Goal: Task Accomplishment & Management: Manage account settings

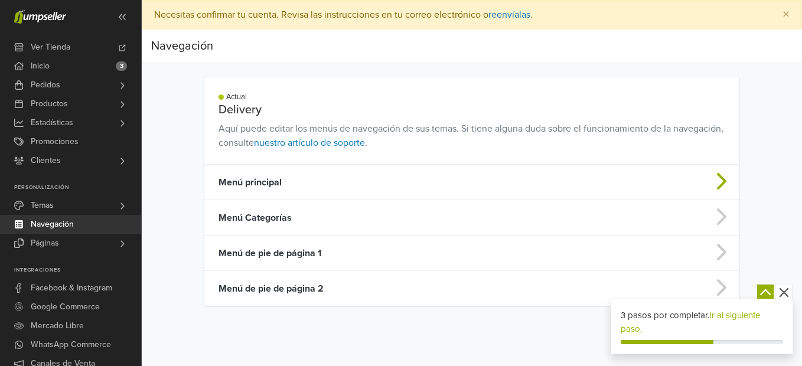
click at [489, 181] on td "Menú principal" at bounding box center [412, 182] width 417 height 35
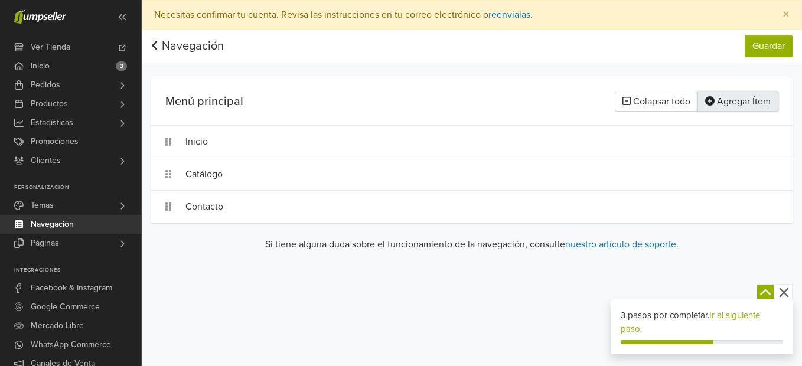
click at [732, 102] on button "Agregar Ítem" at bounding box center [737, 102] width 81 height 20
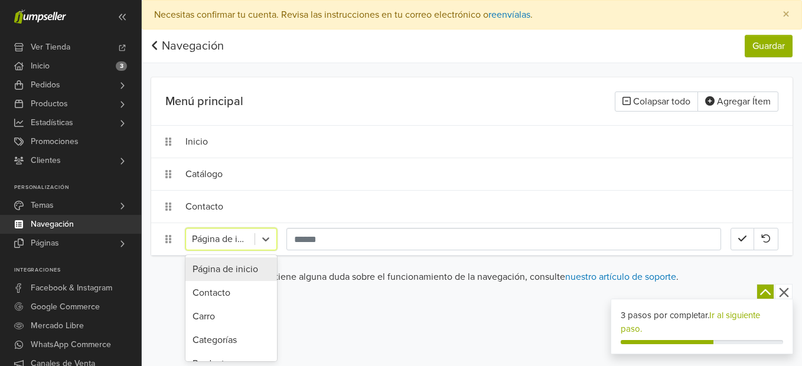
click at [210, 237] on div at bounding box center [220, 239] width 57 height 17
type input "**"
click at [265, 239] on icon at bounding box center [266, 239] width 12 height 12
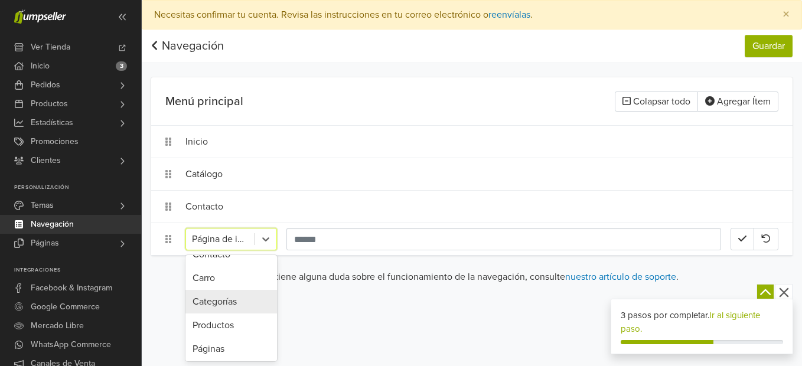
click at [236, 305] on div "Categorías" at bounding box center [231, 302] width 92 height 24
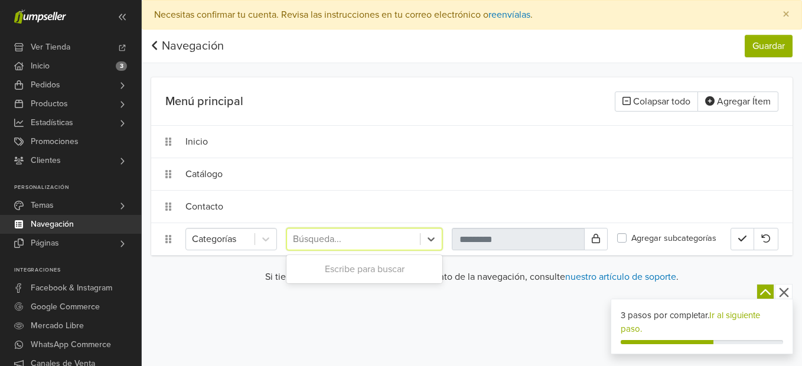
click at [324, 238] on div at bounding box center [353, 239] width 121 height 17
type input "*********"
click at [354, 264] on div "Articulos Escolares" at bounding box center [364, 269] width 156 height 24
type input "**********"
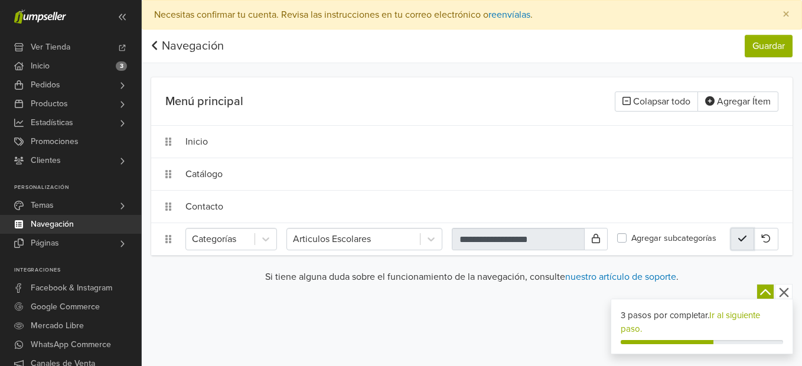
click at [741, 240] on icon "button" at bounding box center [742, 238] width 8 height 9
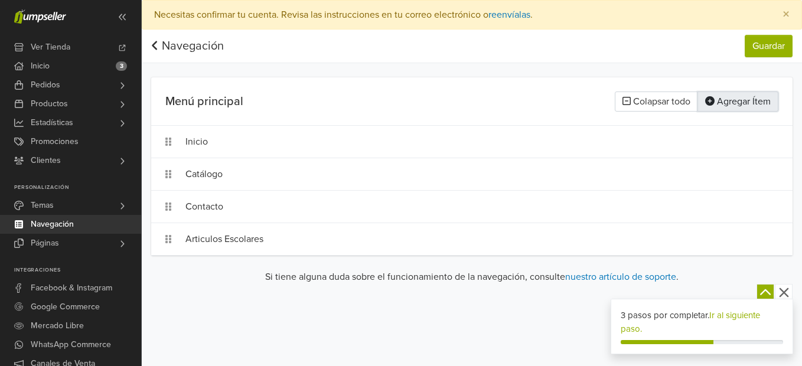
click at [743, 106] on button "Agregar Ítem" at bounding box center [737, 102] width 81 height 20
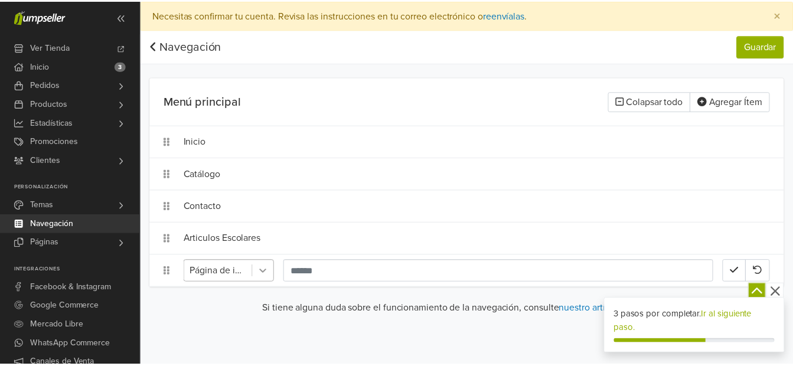
scroll to position [99, 0]
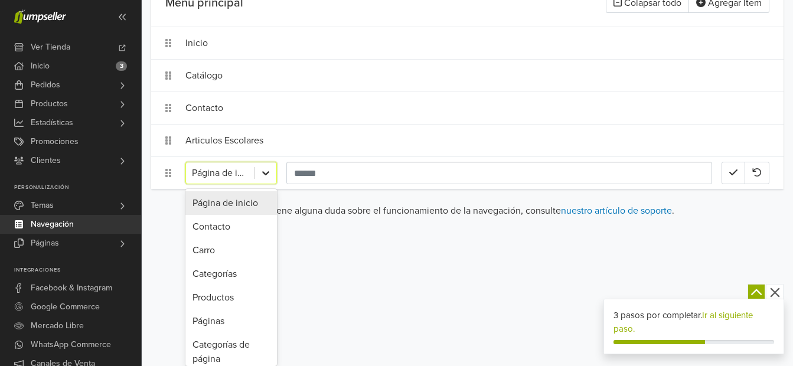
click at [269, 184] on div "10 results available. Use Up and Down to choose options, press Enter to select …" at bounding box center [231, 173] width 92 height 22
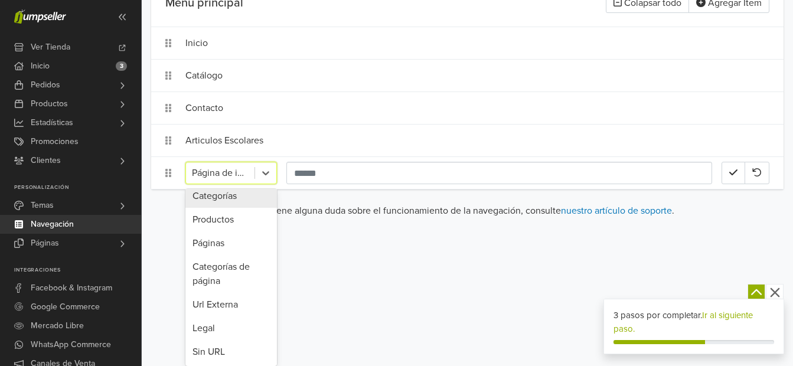
click at [223, 200] on div "Categorías" at bounding box center [231, 196] width 92 height 24
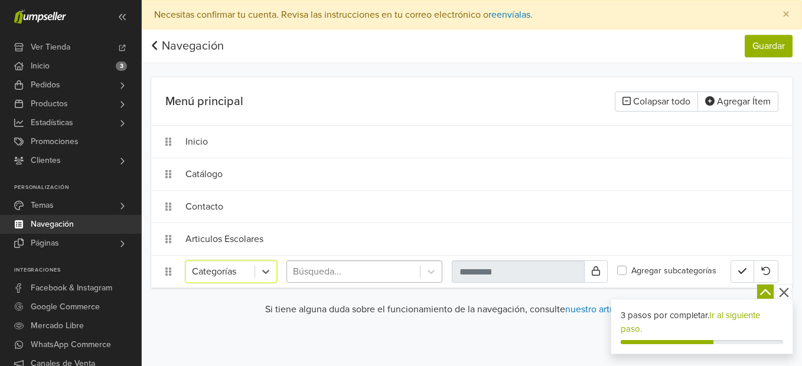
click at [309, 271] on div at bounding box center [353, 271] width 121 height 17
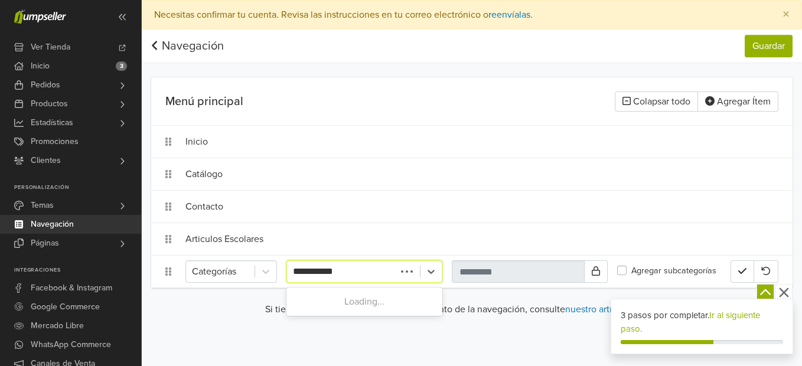
type input "**********"
click at [344, 296] on div "Manualidades" at bounding box center [364, 302] width 156 height 24
type input "**********"
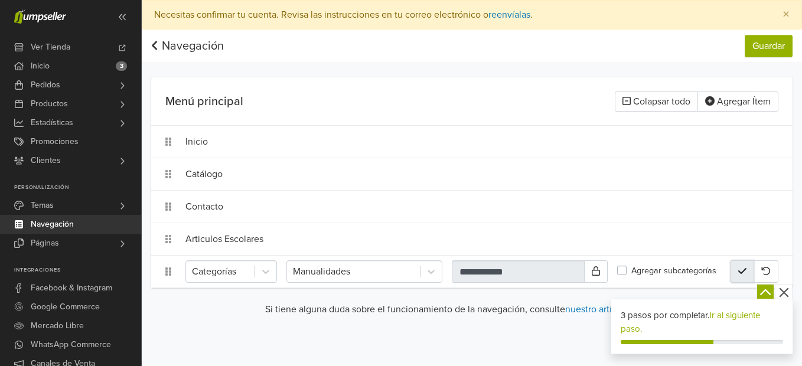
click at [741, 275] on icon "button" at bounding box center [742, 270] width 8 height 9
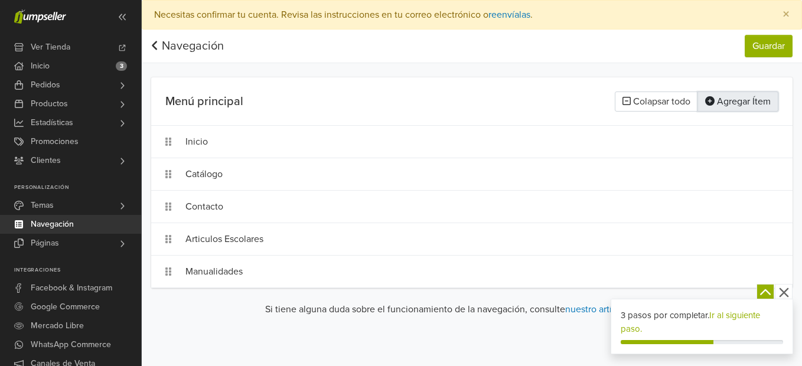
click at [741, 102] on button "Agregar Ítem" at bounding box center [737, 102] width 81 height 20
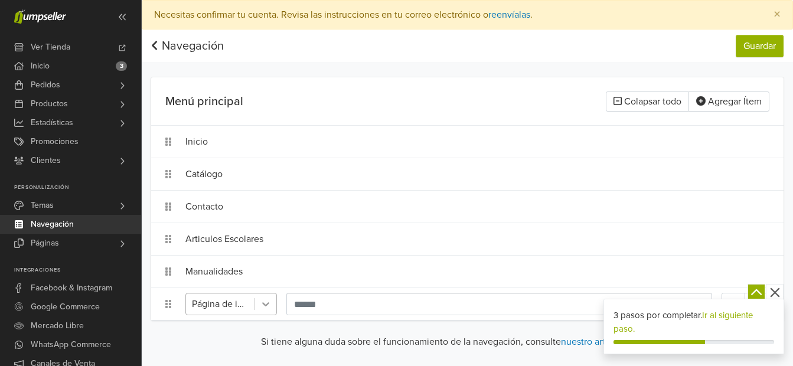
scroll to position [131, 0]
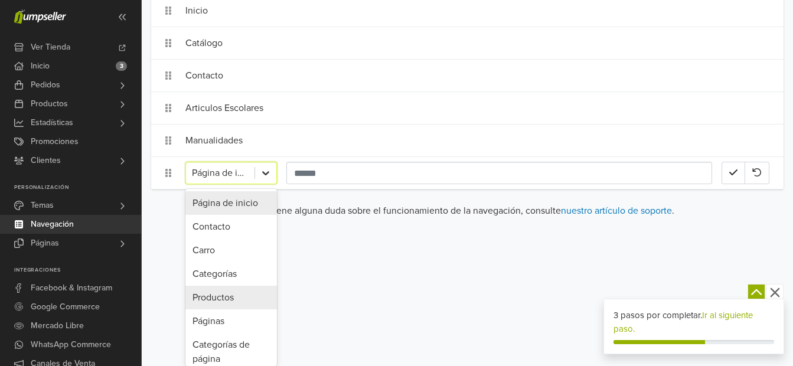
click at [260, 184] on div "10 results available. Use Up and Down to choose options, press Enter to select …" at bounding box center [231, 173] width 92 height 22
click at [225, 276] on div "Categorías" at bounding box center [231, 274] width 92 height 24
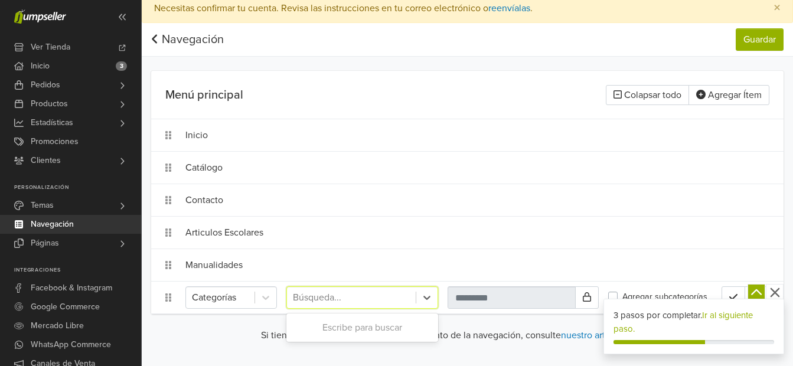
click at [330, 297] on div at bounding box center [351, 297] width 117 height 17
type input "****"
click at [341, 324] on div "Papeleria" at bounding box center [362, 328] width 152 height 24
type input "*********"
click at [735, 293] on icon "button" at bounding box center [733, 296] width 8 height 9
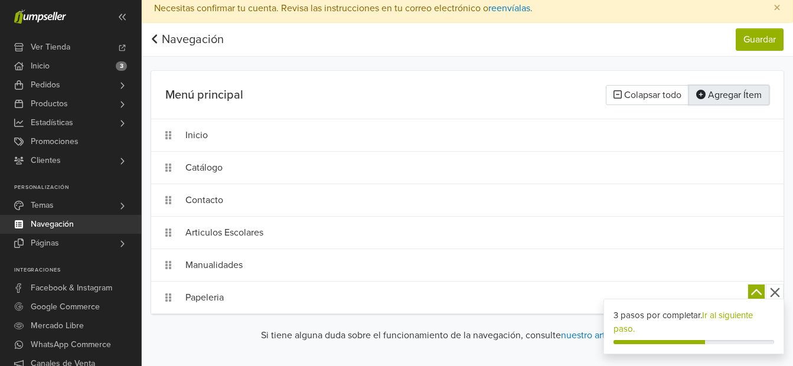
click at [734, 97] on button "Agregar Ítem" at bounding box center [728, 95] width 81 height 20
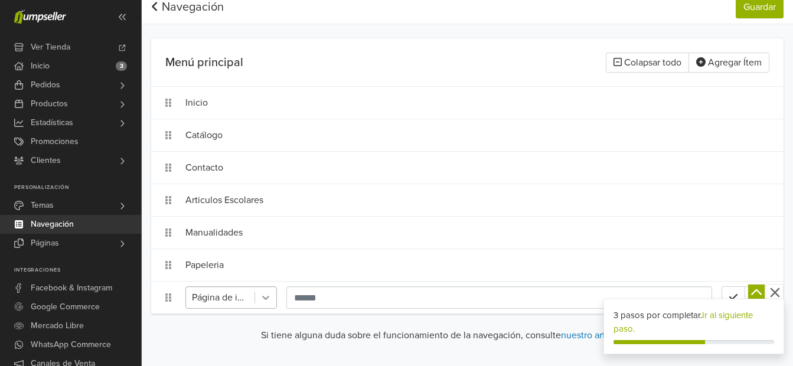
scroll to position [164, 0]
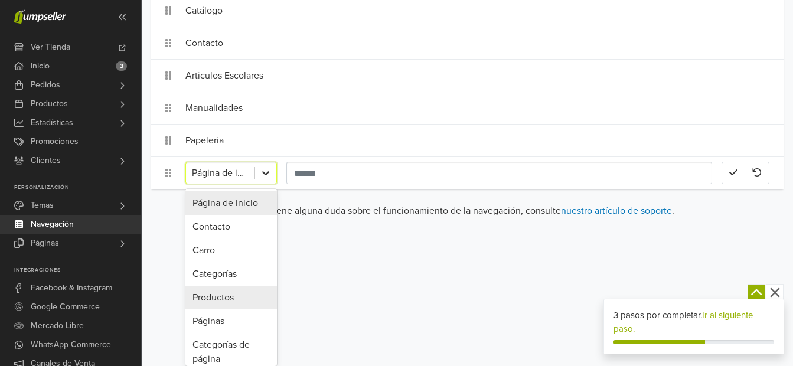
click at [263, 184] on div "10 results available. Use Up and Down to choose options, press Enter to select …" at bounding box center [231, 173] width 92 height 22
click at [223, 276] on div "Categorías" at bounding box center [231, 274] width 92 height 24
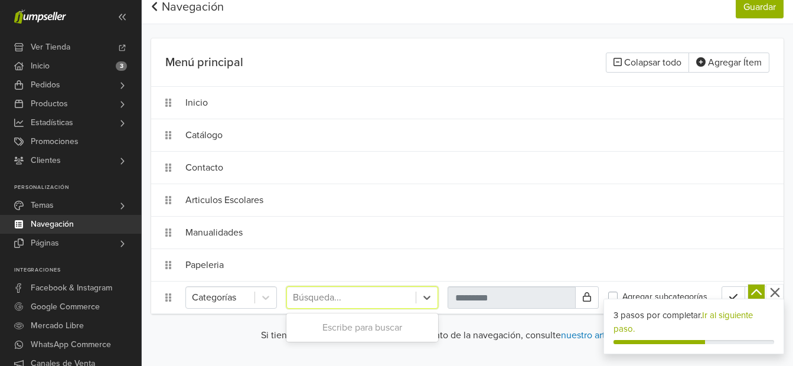
click at [322, 296] on div at bounding box center [351, 297] width 117 height 17
type input "*******"
click at [341, 326] on div "Oficina" at bounding box center [362, 328] width 152 height 24
type input "*******"
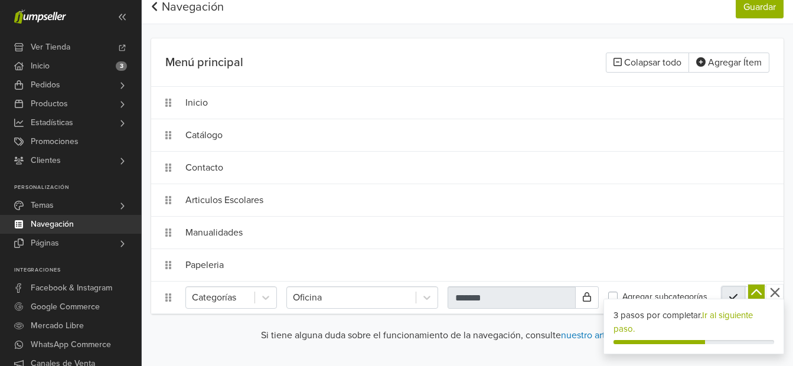
click at [732, 294] on icon "button" at bounding box center [733, 296] width 8 height 9
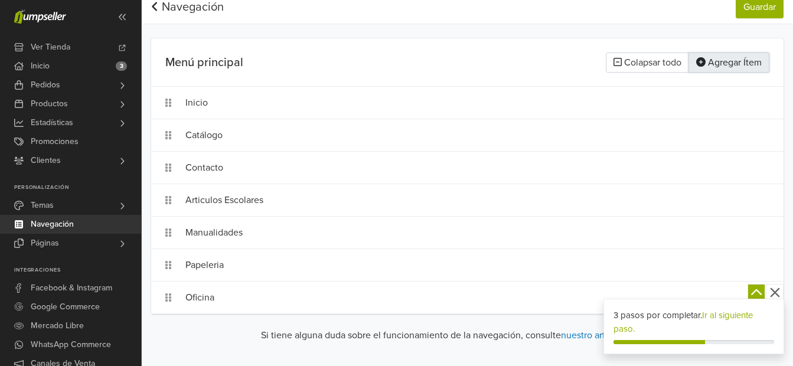
click at [717, 67] on button "Agregar Ítem" at bounding box center [728, 63] width 81 height 20
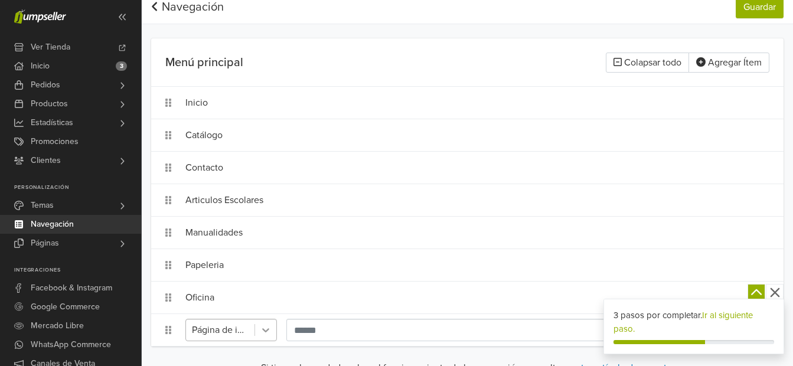
scroll to position [196, 0]
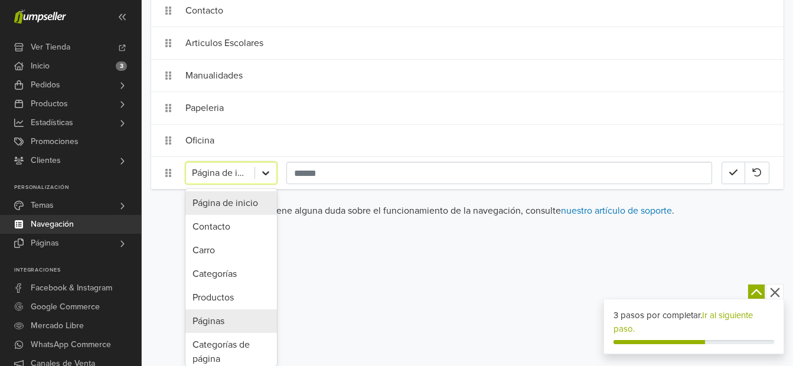
click at [259, 184] on div "10 results available. Use Up and Down to choose options, press Enter to select …" at bounding box center [231, 173] width 92 height 22
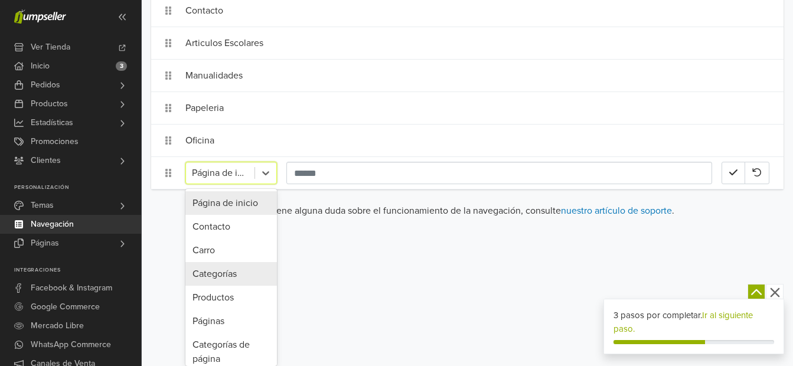
click at [232, 277] on div "Categorías" at bounding box center [231, 274] width 92 height 24
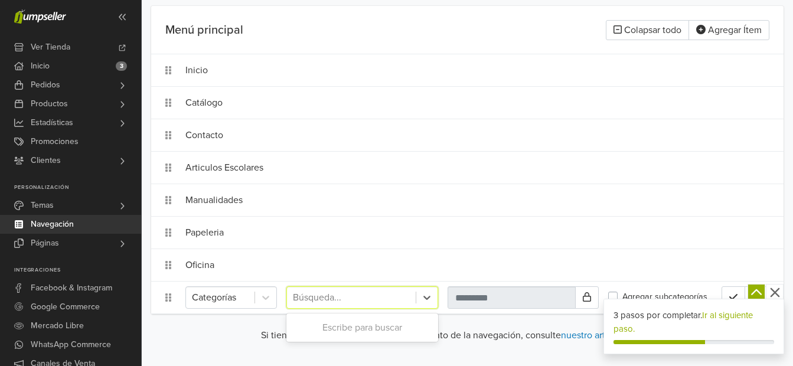
click at [355, 295] on div at bounding box center [351, 297] width 117 height 17
type input "*"
type input "*******"
click at [358, 328] on div "Lapices" at bounding box center [362, 328] width 152 height 24
type input "*******"
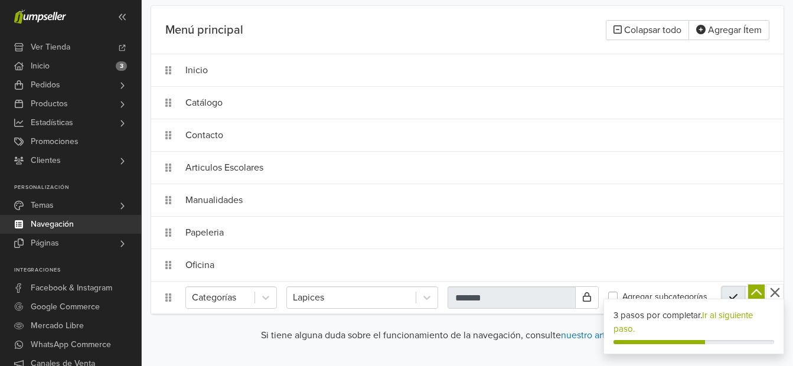
click at [732, 295] on icon "button" at bounding box center [733, 296] width 8 height 9
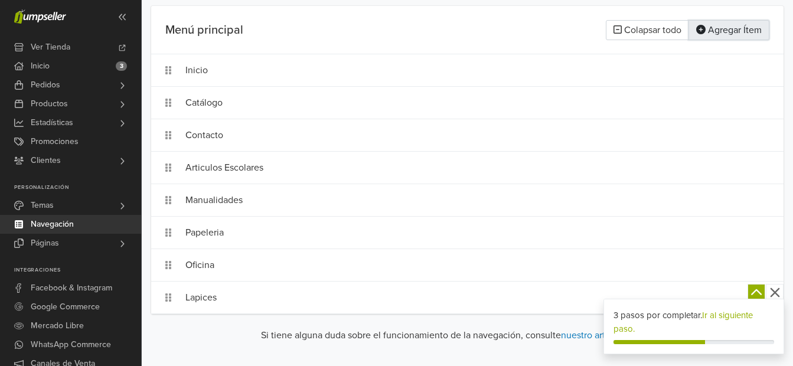
click at [724, 30] on button "Agregar Ítem" at bounding box center [728, 30] width 81 height 20
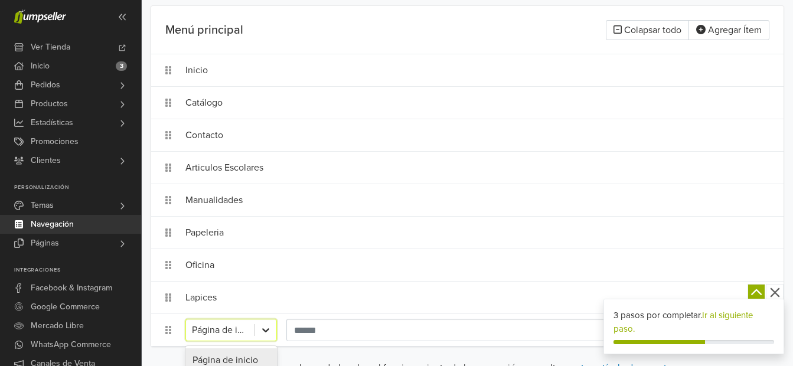
scroll to position [228, 0]
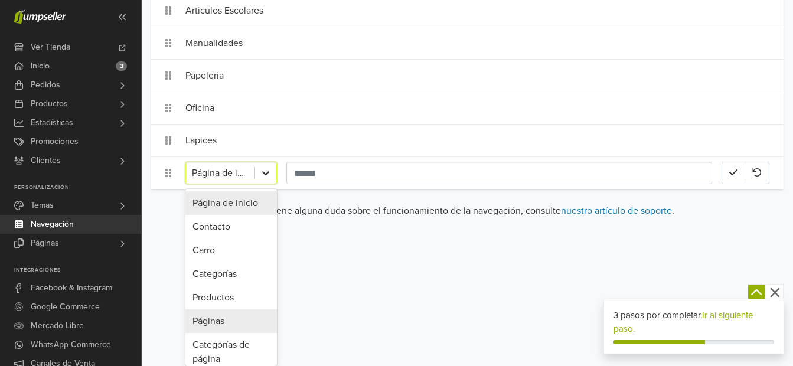
click at [265, 184] on div "10 results available. Use Up and Down to choose options, press Enter to select …" at bounding box center [231, 173] width 92 height 22
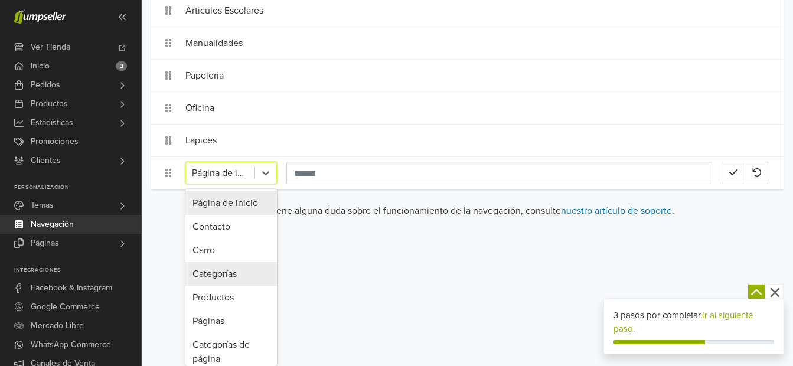
click at [221, 276] on div "Categorías" at bounding box center [231, 274] width 92 height 24
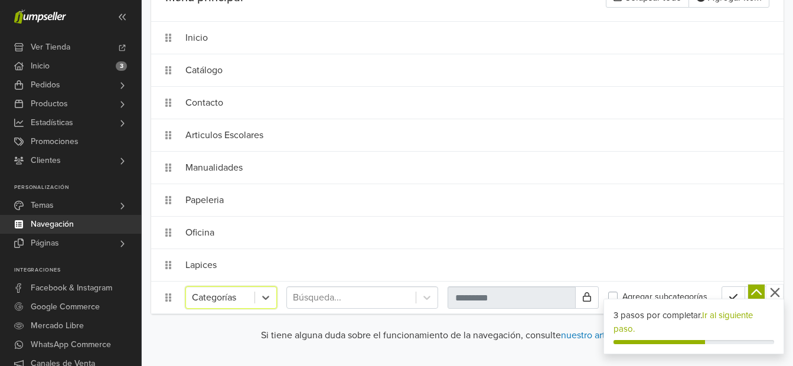
scroll to position [104, 0]
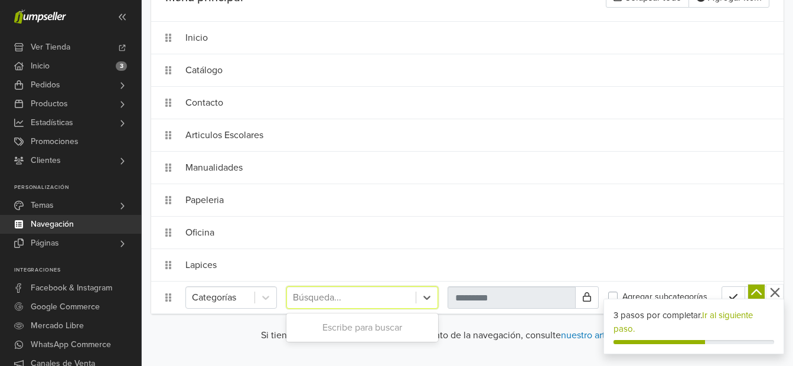
click at [318, 301] on div at bounding box center [351, 297] width 117 height 17
type input "****"
click at [325, 325] on div "Arte" at bounding box center [362, 328] width 152 height 24
type input "****"
click at [736, 292] on icon "button" at bounding box center [733, 296] width 8 height 9
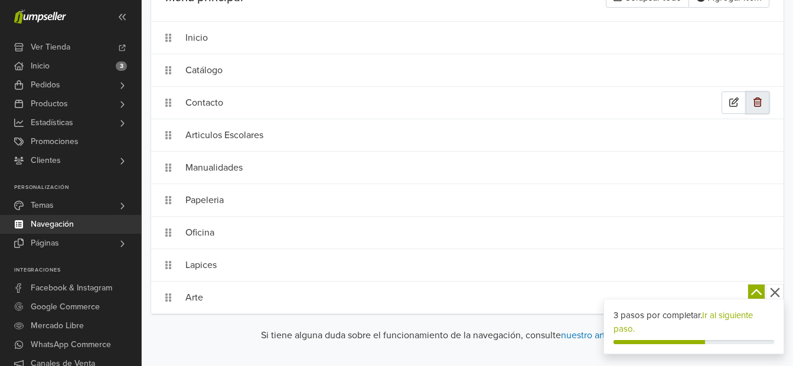
click at [758, 103] on icon "button" at bounding box center [757, 101] width 8 height 9
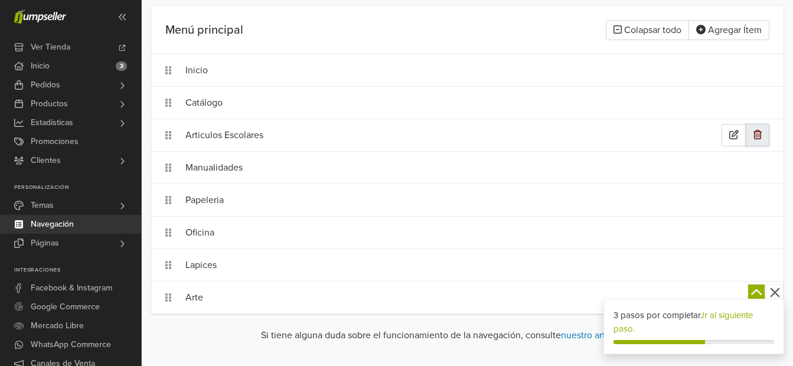
scroll to position [71, 0]
click at [759, 101] on icon "button" at bounding box center [757, 101] width 8 height 9
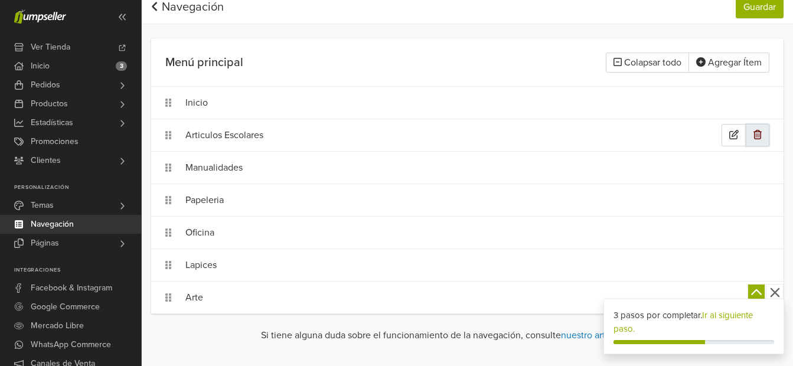
scroll to position [39, 0]
click at [755, 102] on icon "button" at bounding box center [757, 101] width 8 height 9
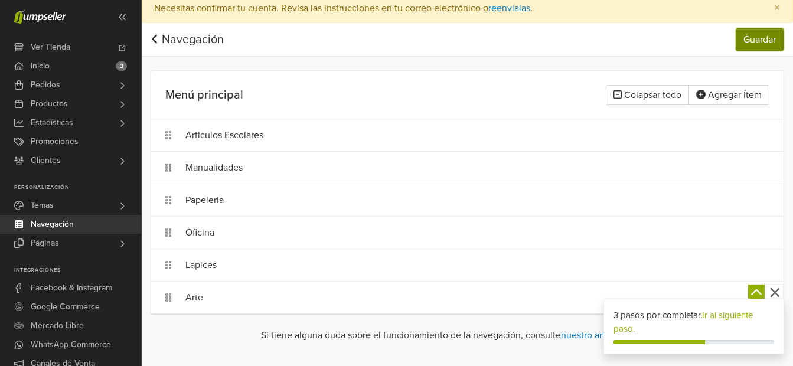
click at [750, 43] on button "Guardar" at bounding box center [760, 39] width 48 height 22
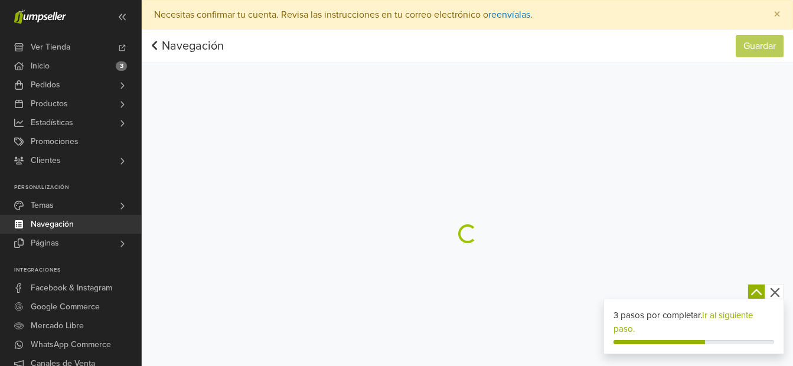
scroll to position [0, 0]
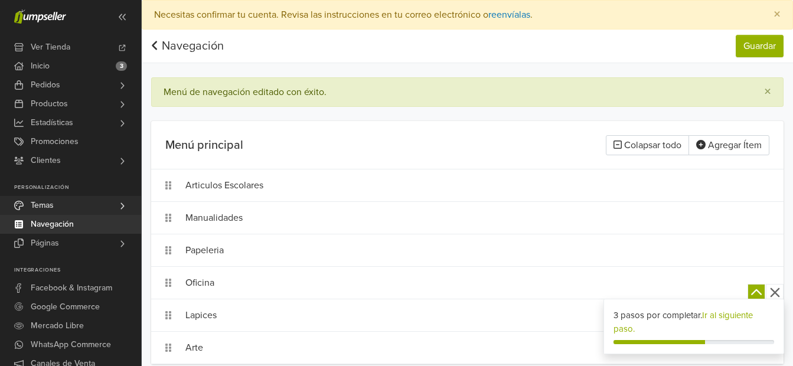
click at [45, 207] on span "Temas" at bounding box center [42, 205] width 23 height 19
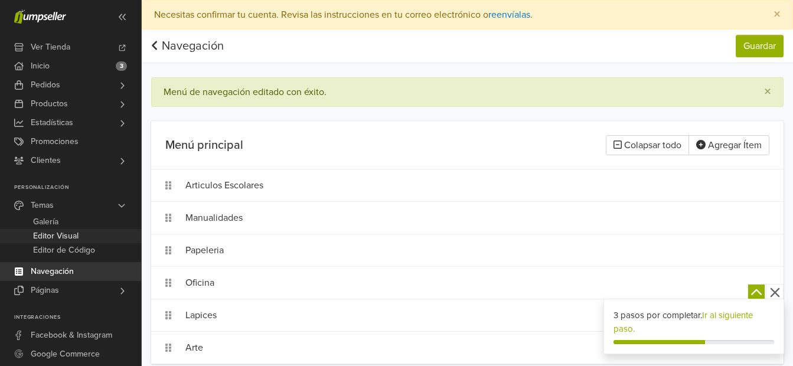
click at [56, 236] on span "Editor Visual" at bounding box center [55, 236] width 45 height 14
